Goal: Use online tool/utility

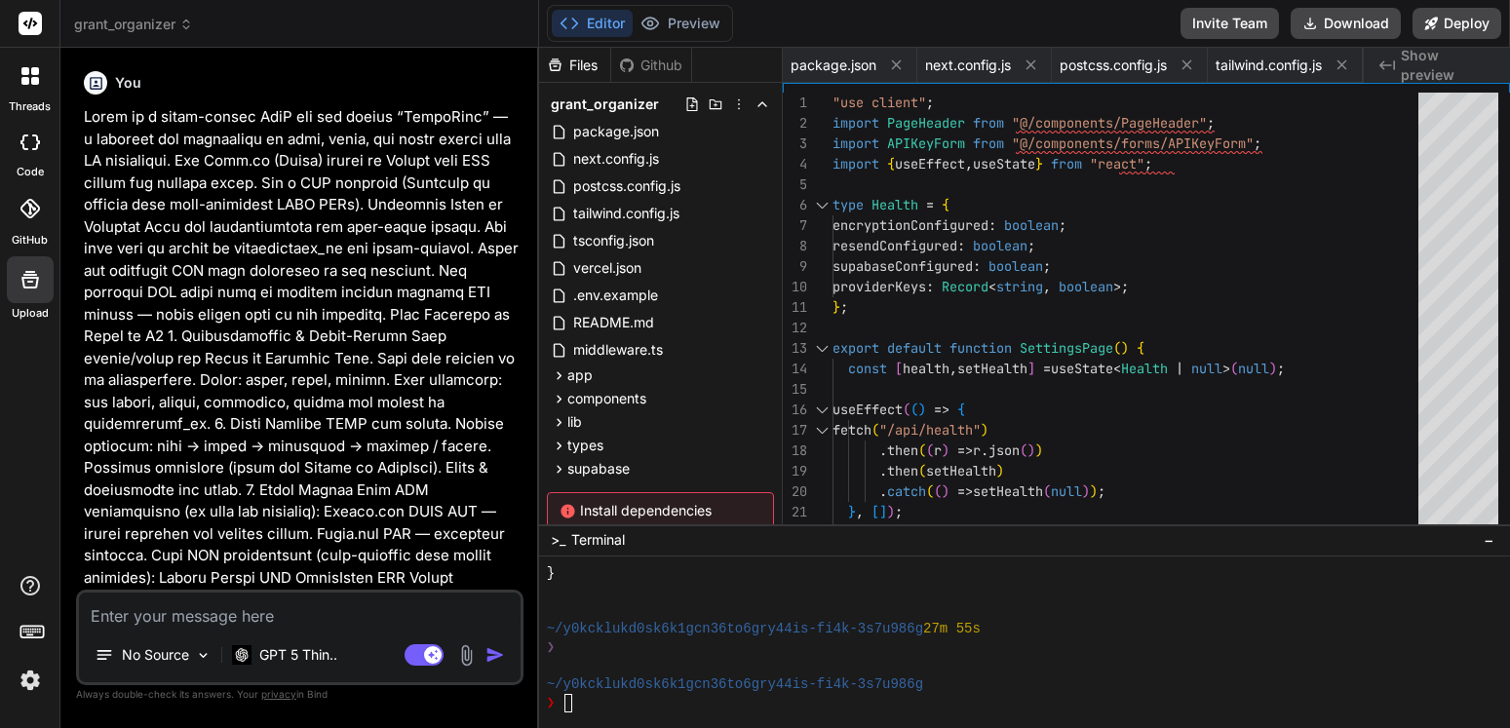
scroll to position [8337, 0]
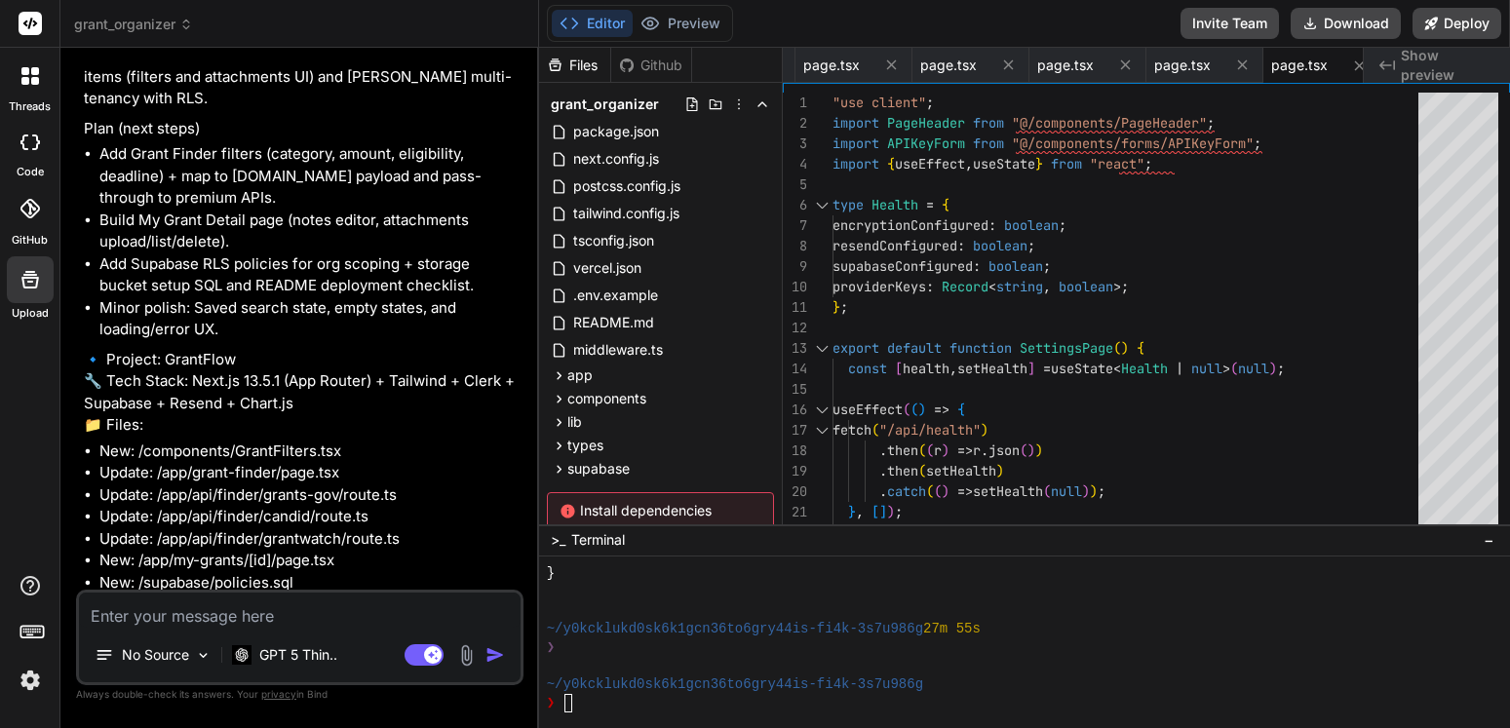
click at [273, 608] on textarea at bounding box center [300, 610] width 442 height 35
click at [932, 680] on div "~/y0kcklukd0sk6k1gcn36to6gry44is-fi4k-3s7u986g" at bounding box center [1014, 685] width 934 height 19
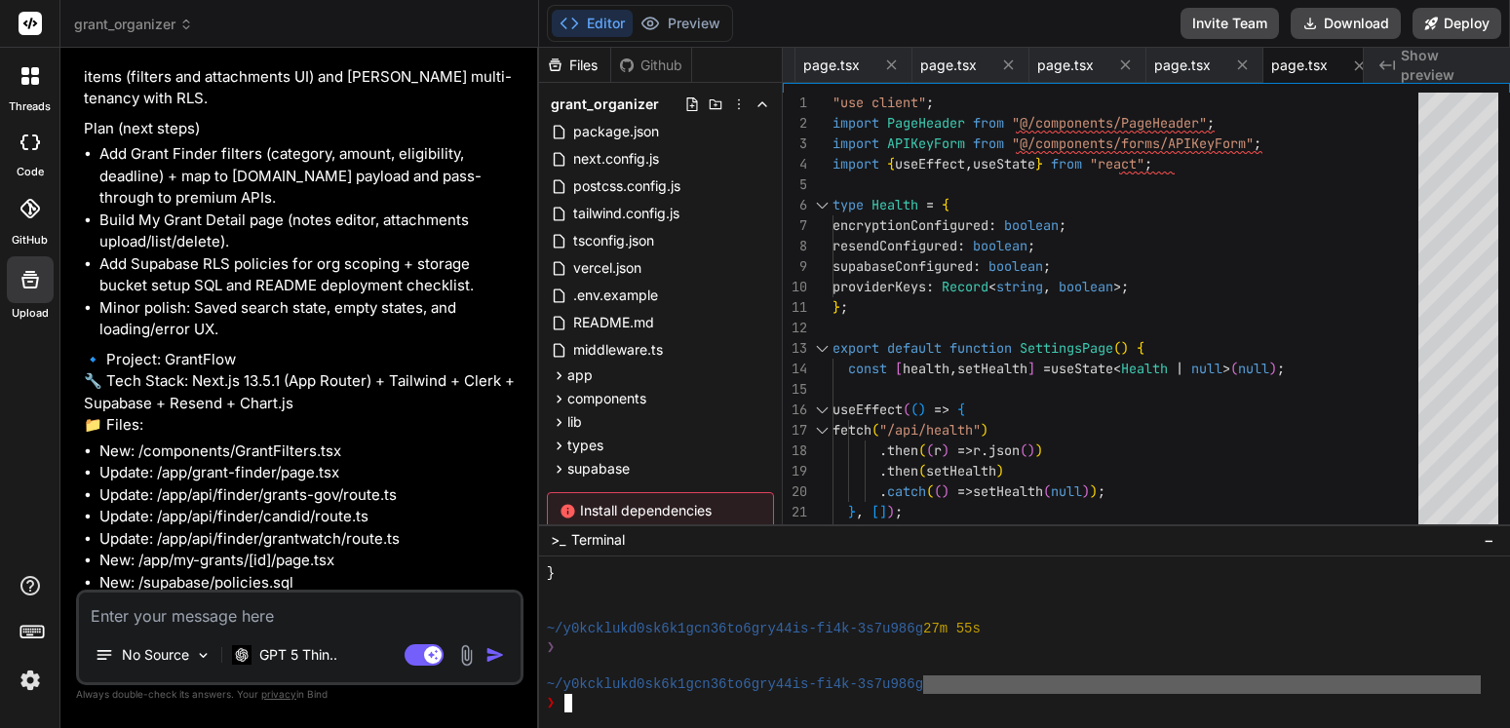
click at [932, 680] on div "~/y0kcklukd0sk6k1gcn36to6gry44is-fi4k-3s7u986g" at bounding box center [1014, 685] width 934 height 19
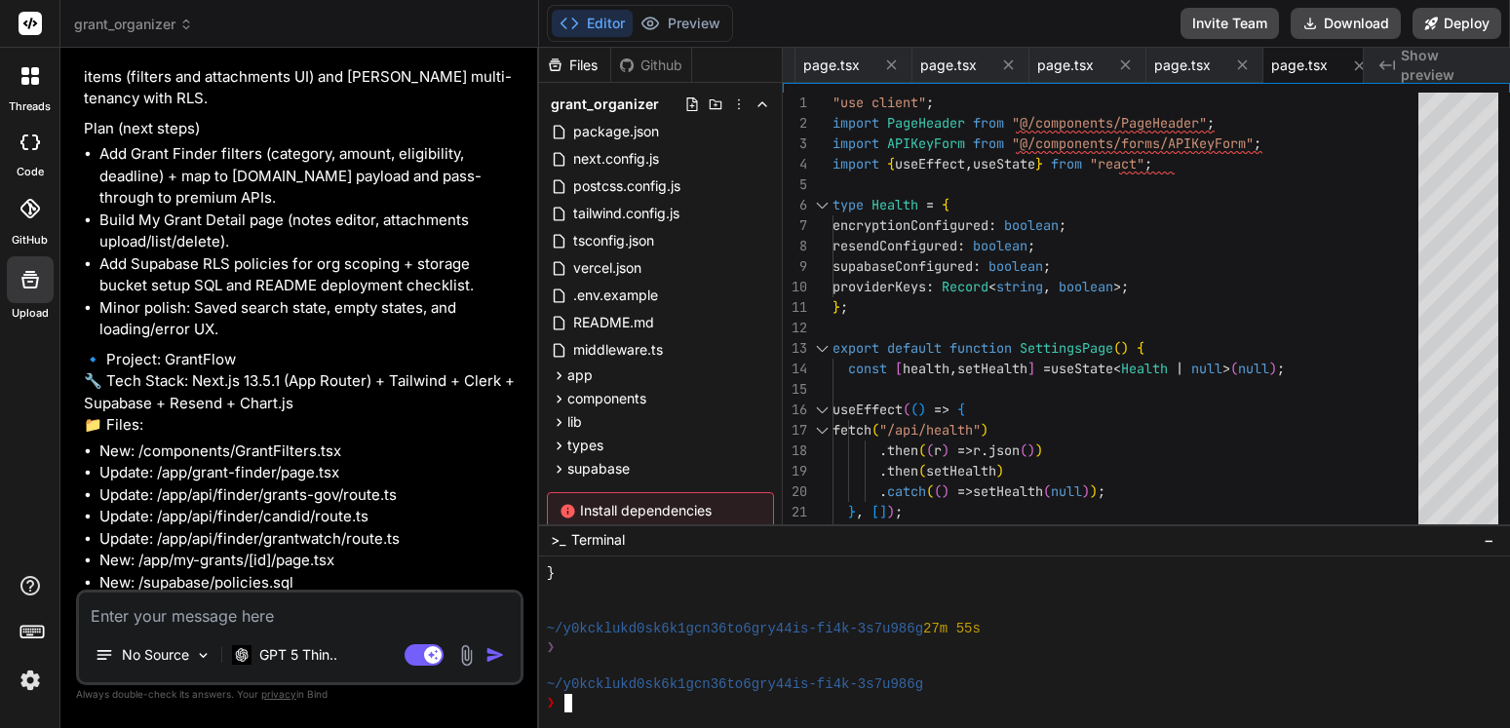
click at [1020, 704] on div "❯" at bounding box center [1014, 703] width 934 height 19
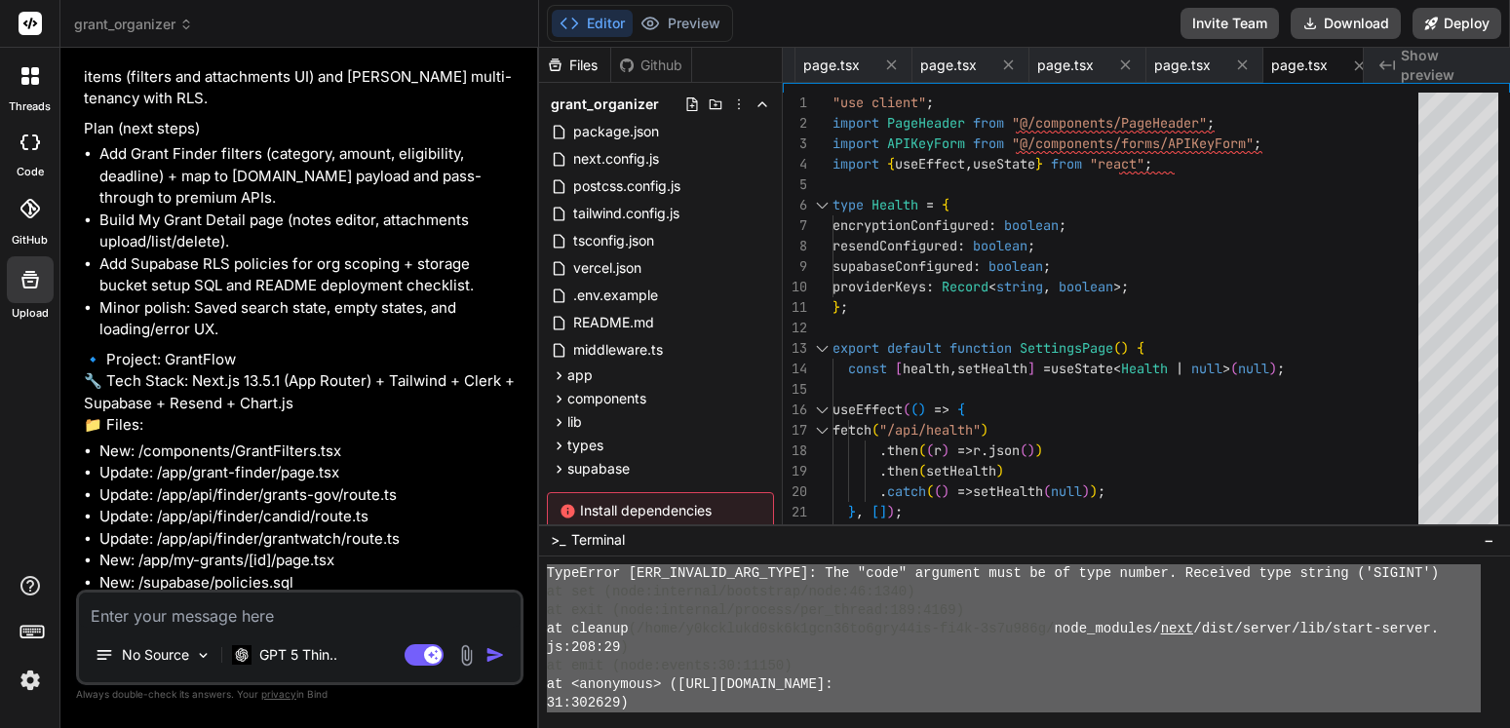
scroll to position [4557, 0]
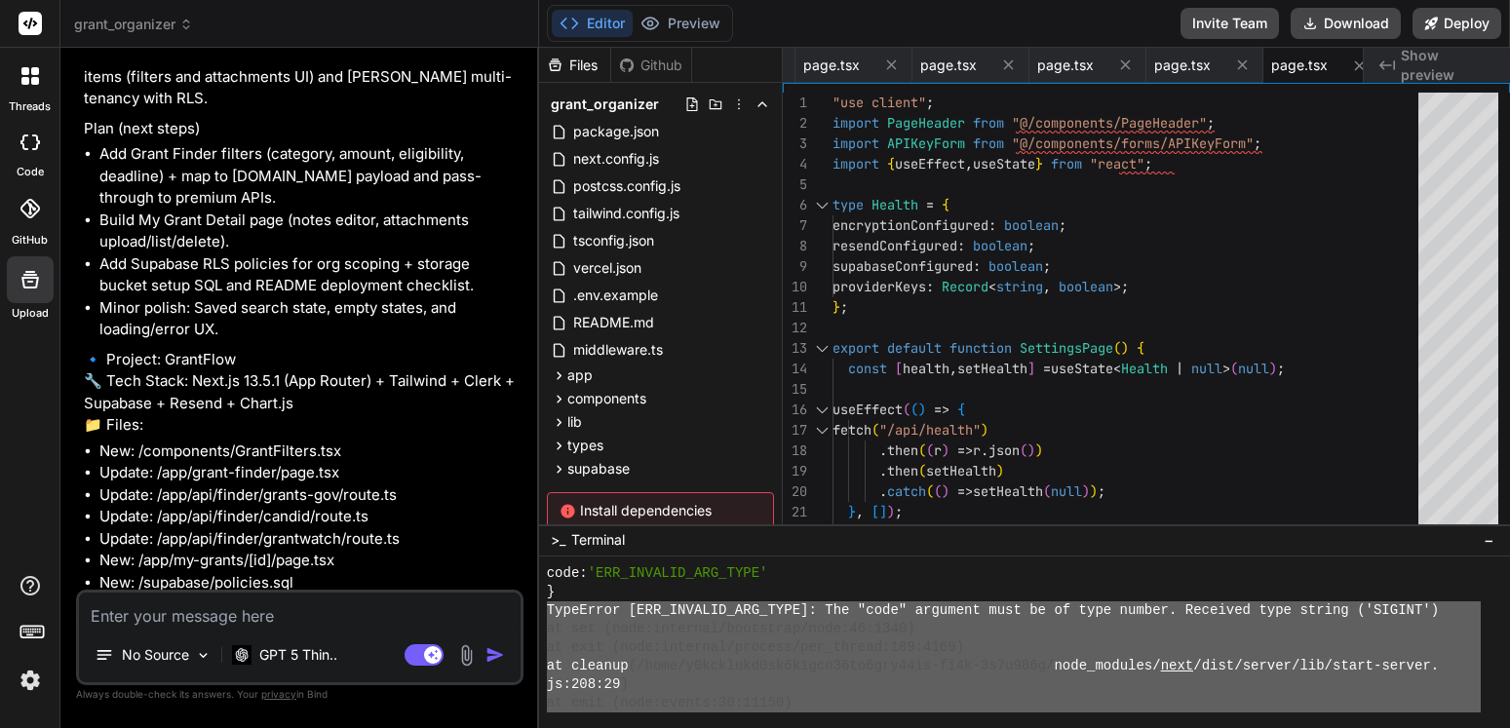
drag, startPoint x: 845, startPoint y: 650, endPoint x: 550, endPoint y: 613, distance: 297.8
click at [548, 612] on div "code: 'ERR_INVALID_ARG_TYPE' } TypeError [ERR_INVALID_ARG_TYPE]: The "code" arg…" at bounding box center [1014, 639] width 934 height 148
type textarea "TypeError [ERR_INVALID_ARG_TYPE]: The "code" argument must be of type number. R…"
drag, startPoint x: 273, startPoint y: 613, endPoint x: 283, endPoint y: 611, distance: 9.9
click at [277, 613] on textarea at bounding box center [300, 610] width 442 height 35
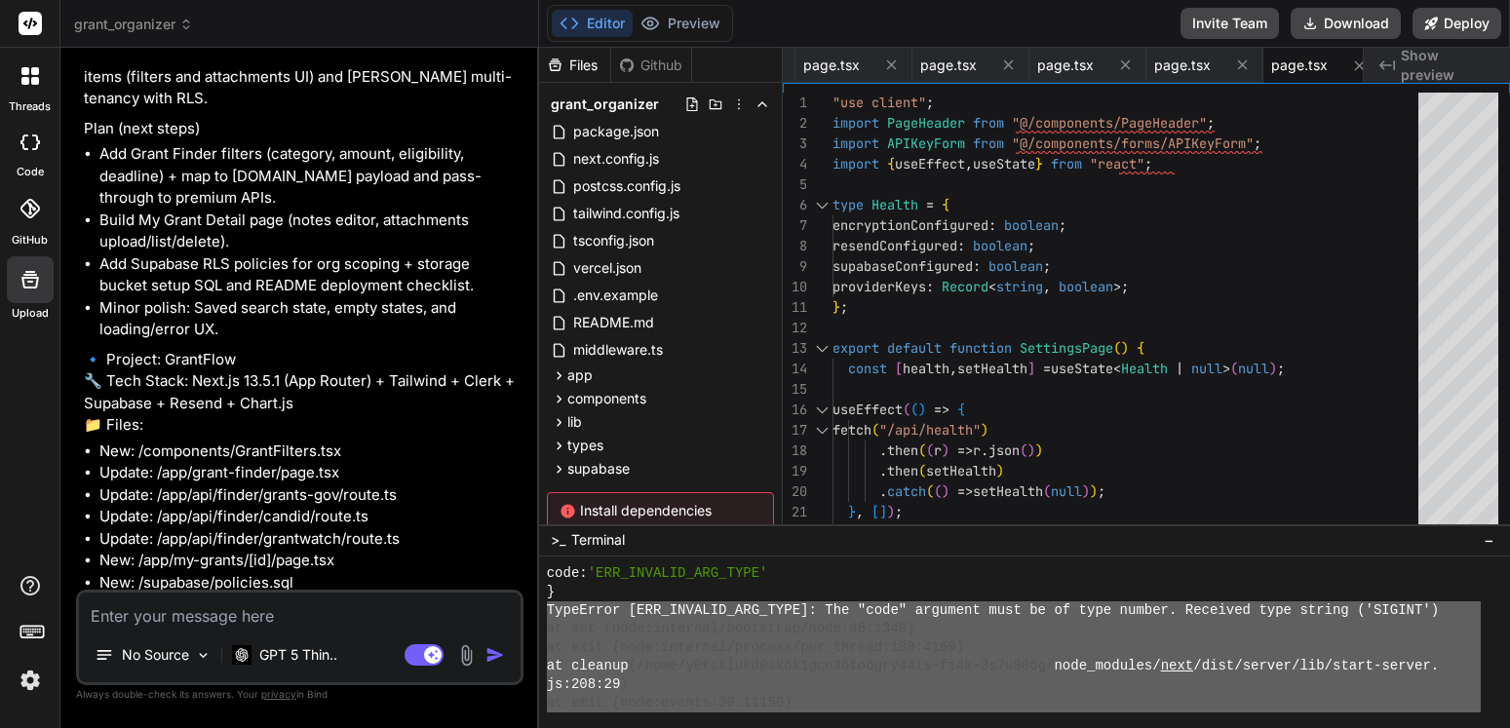
paste textarea "TypeError [ERR_INVALID_ARG_TYPE]: The "code" argument must be of type number. R…"
type textarea "TypeError [ERR_INVALID_ARG_TYPE]: The "code" argument must be of type number. R…"
type textarea "x"
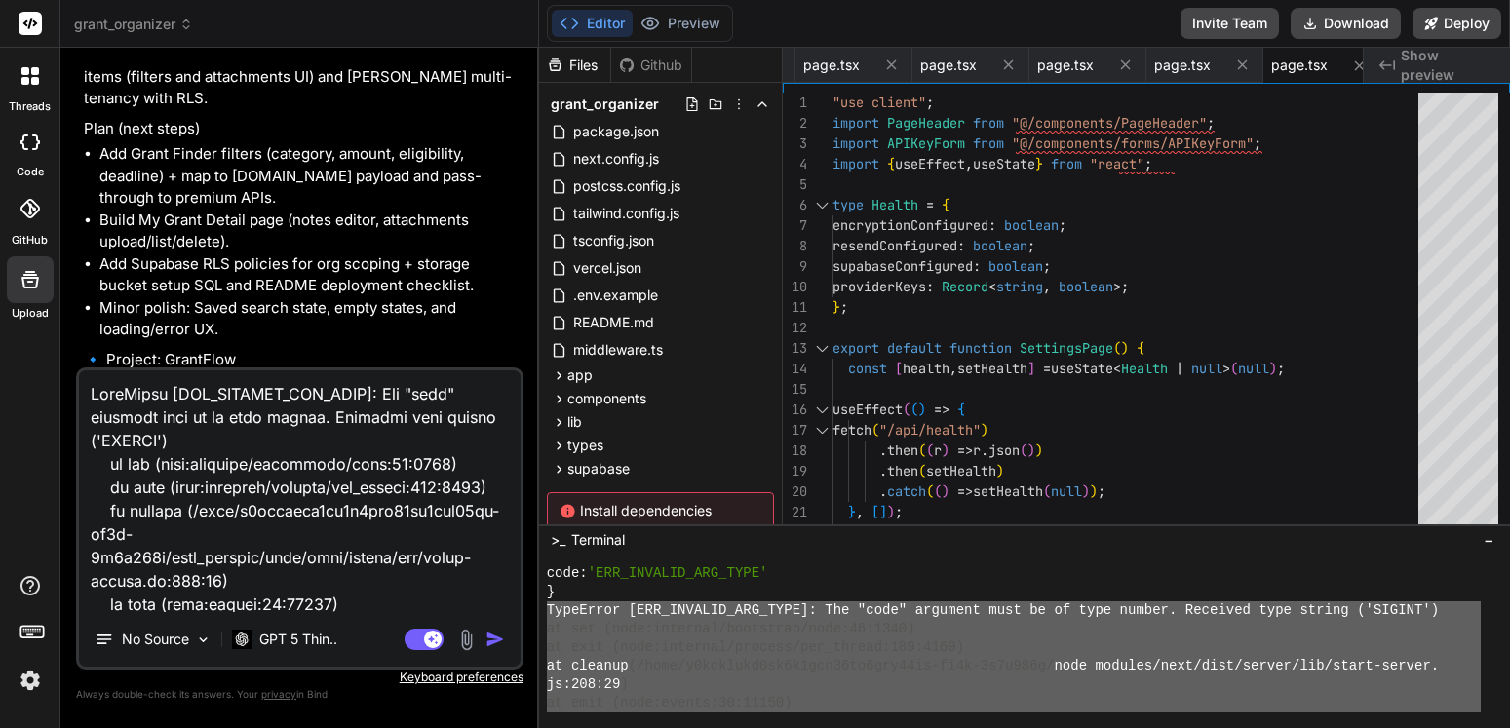
scroll to position [6695, 0]
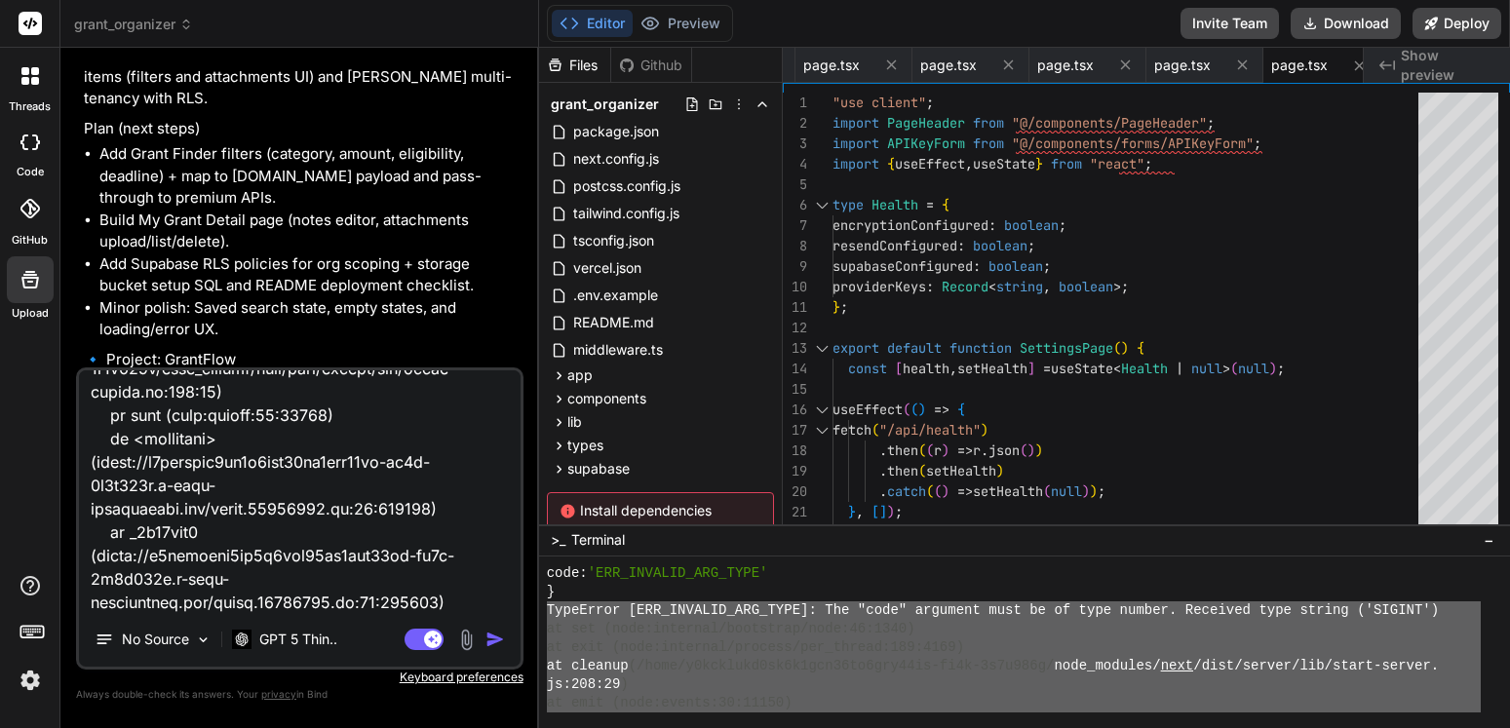
type textarea "TypeError [ERR_INVALID_ARG_TYPE]: The "code" argument must be of type number. R…"
click at [500, 638] on img "button" at bounding box center [496, 640] width 20 height 20
click at [500, 638] on div "No Source GPT 5 Thin.." at bounding box center [300, 643] width 442 height 47
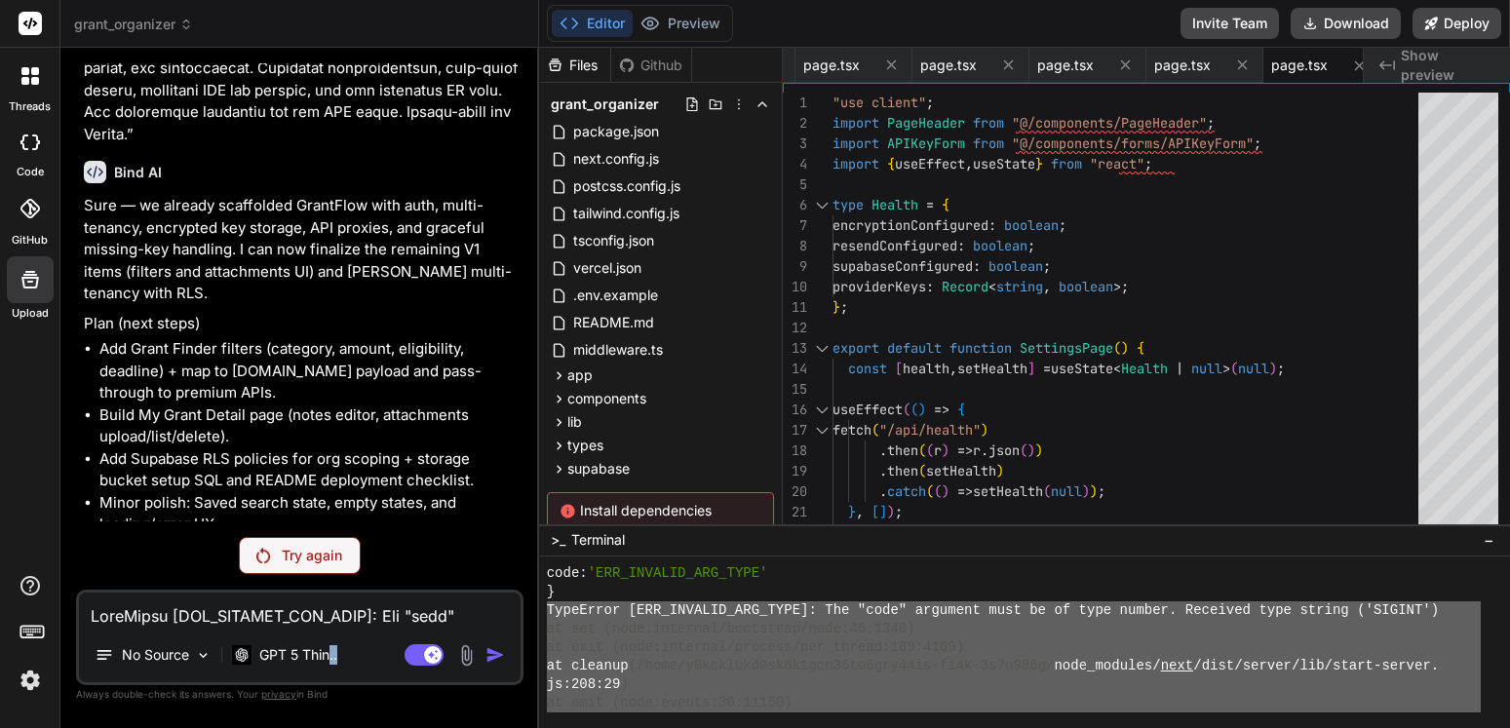
scroll to position [9989, 0]
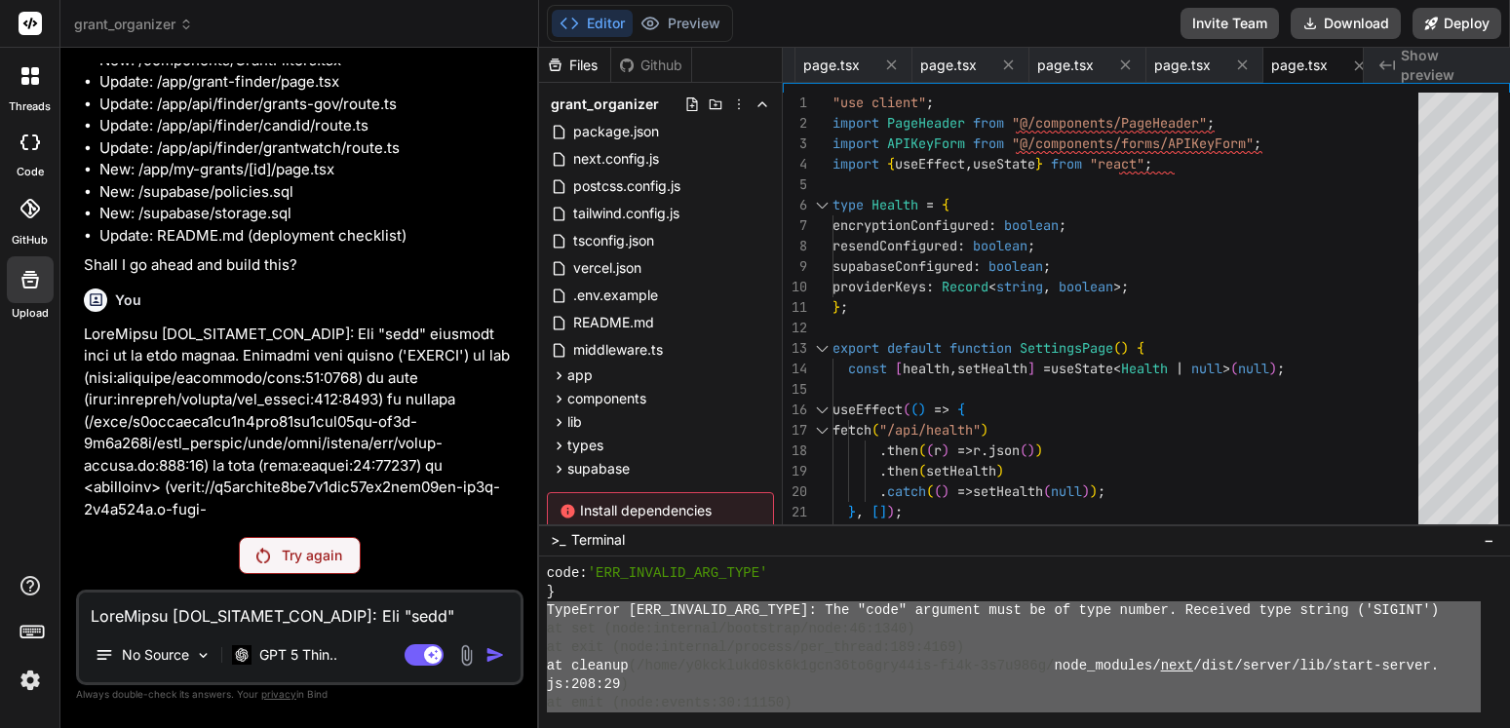
click at [311, 568] on div "Try again" at bounding box center [300, 555] width 122 height 37
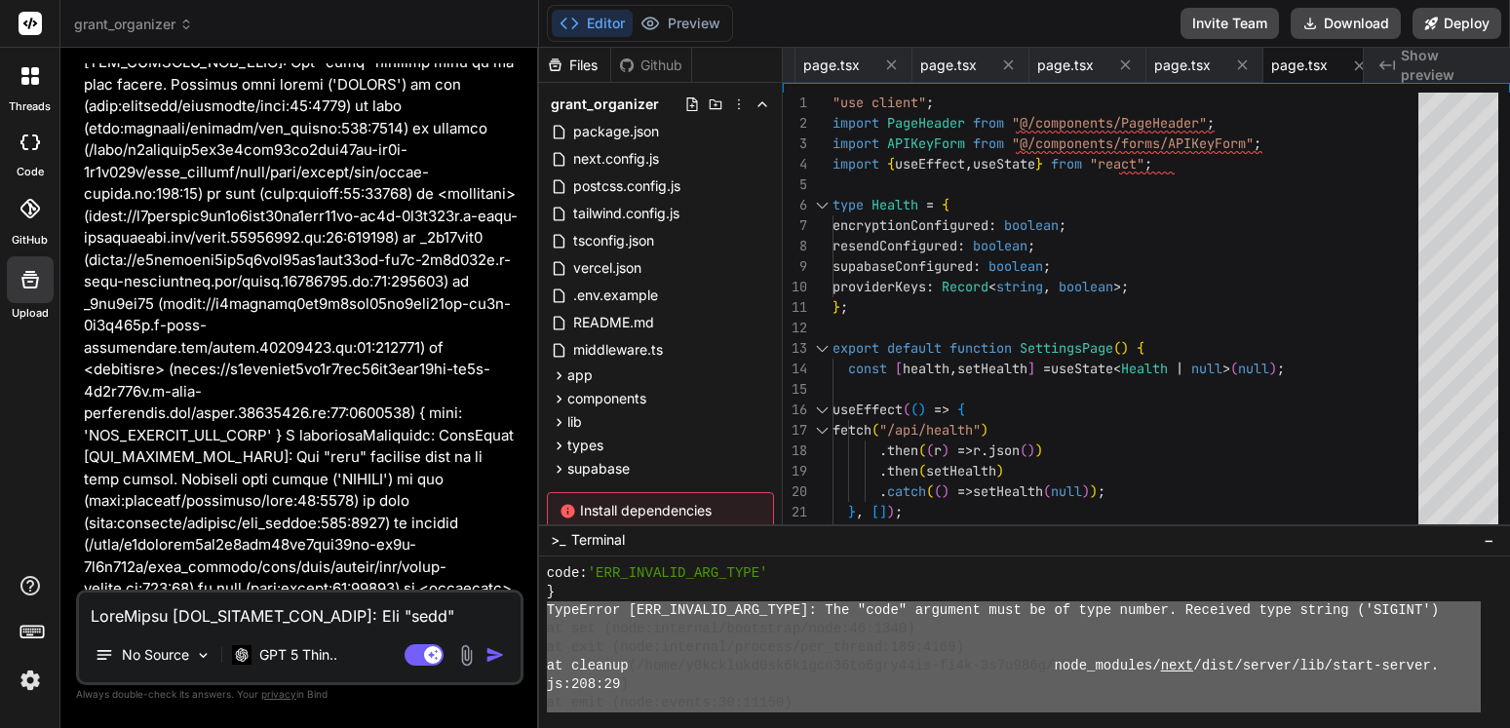
scroll to position [14123, 0]
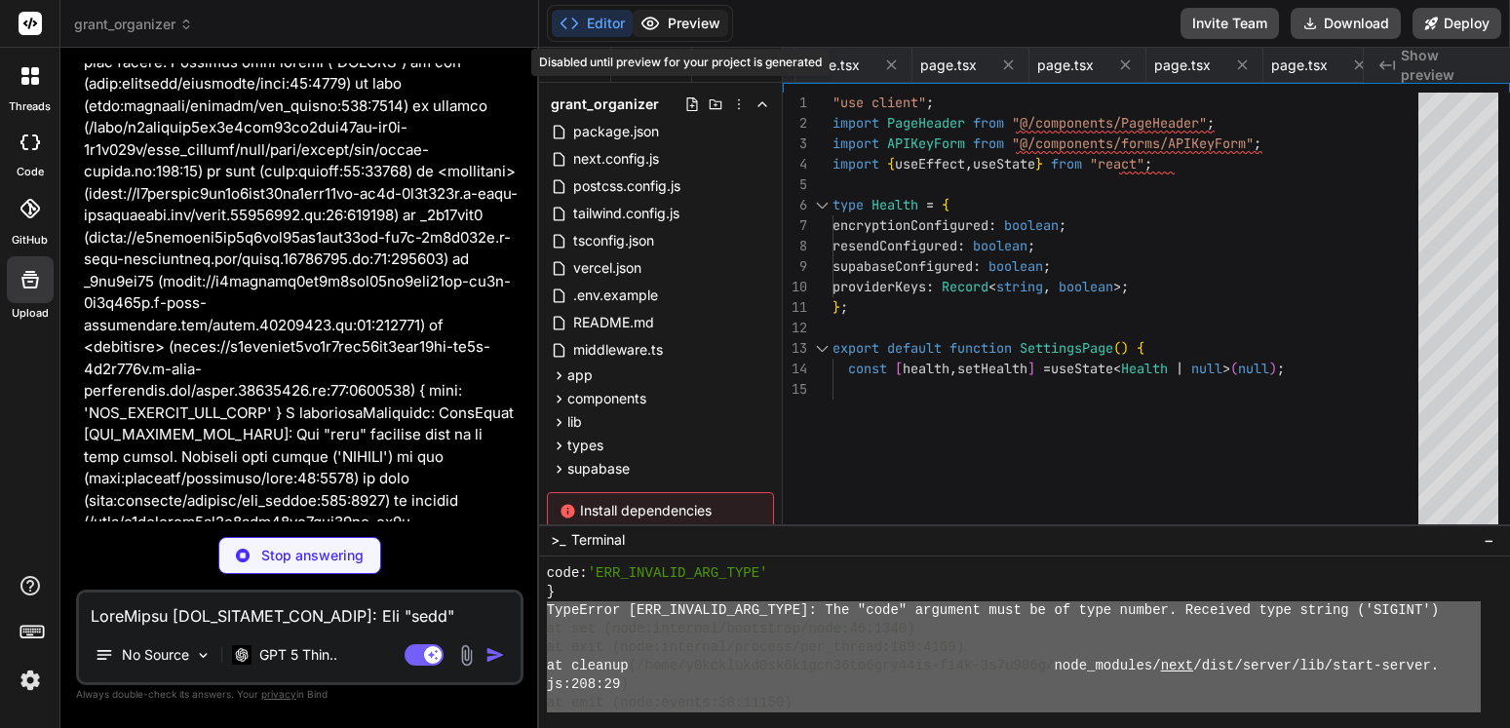
type textarea "x"
